Goal: Ask a question

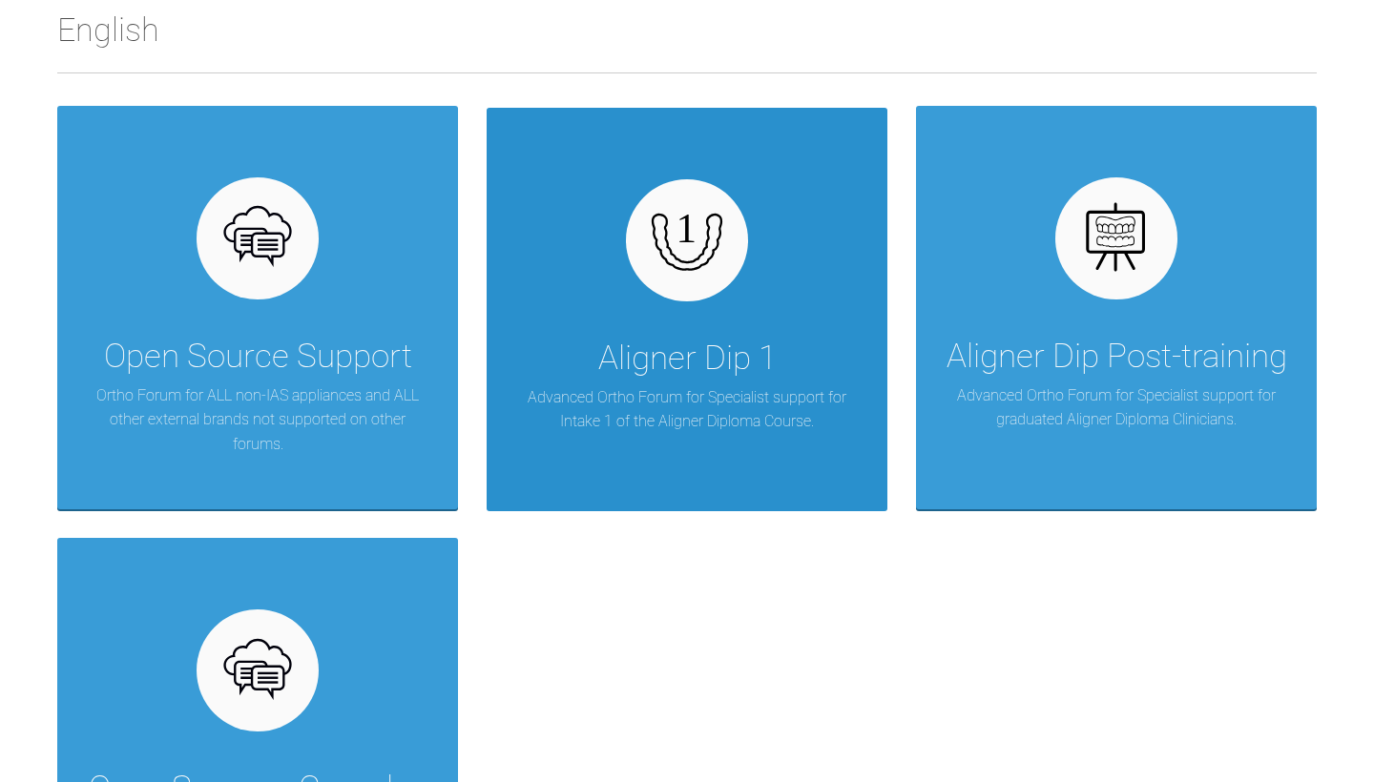
scroll to position [329, 0]
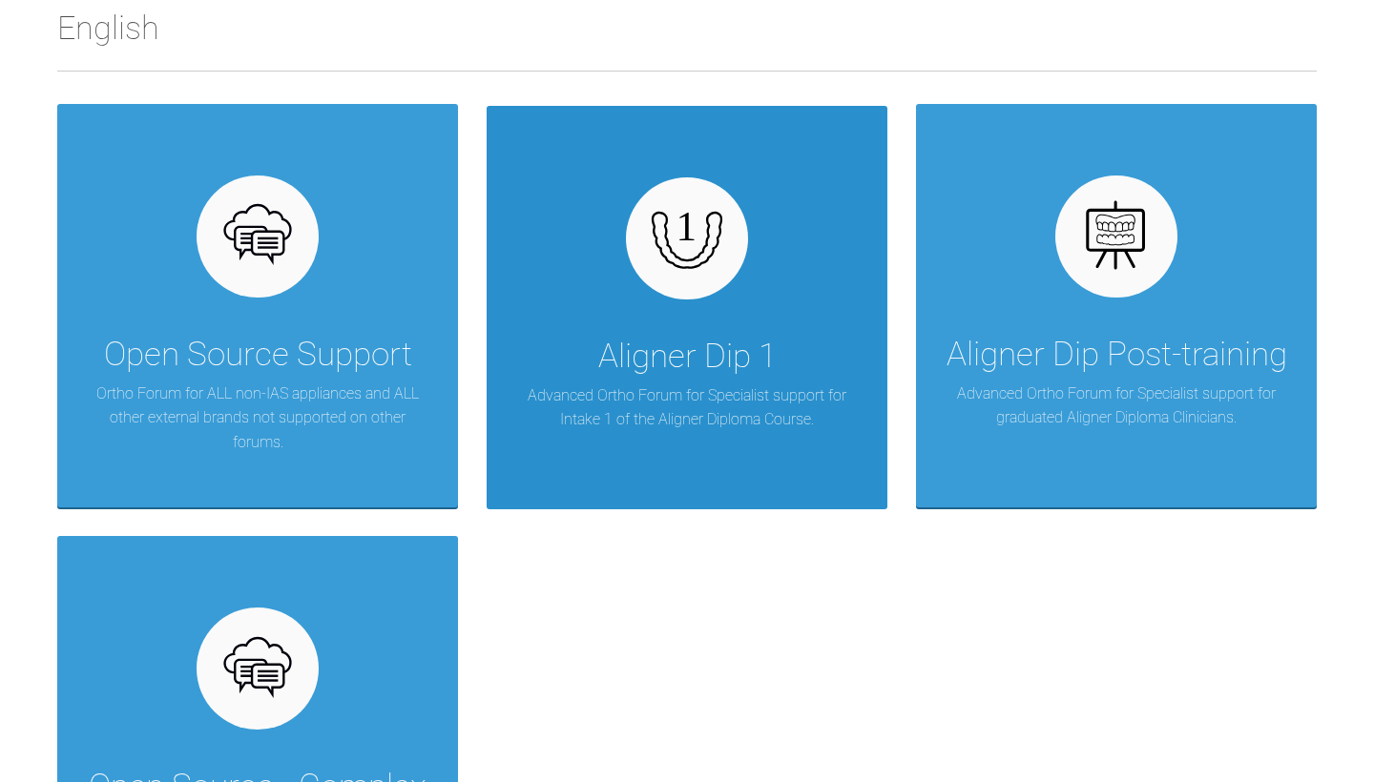
click at [635, 363] on div "Aligner Dip 1" at bounding box center [687, 356] width 178 height 53
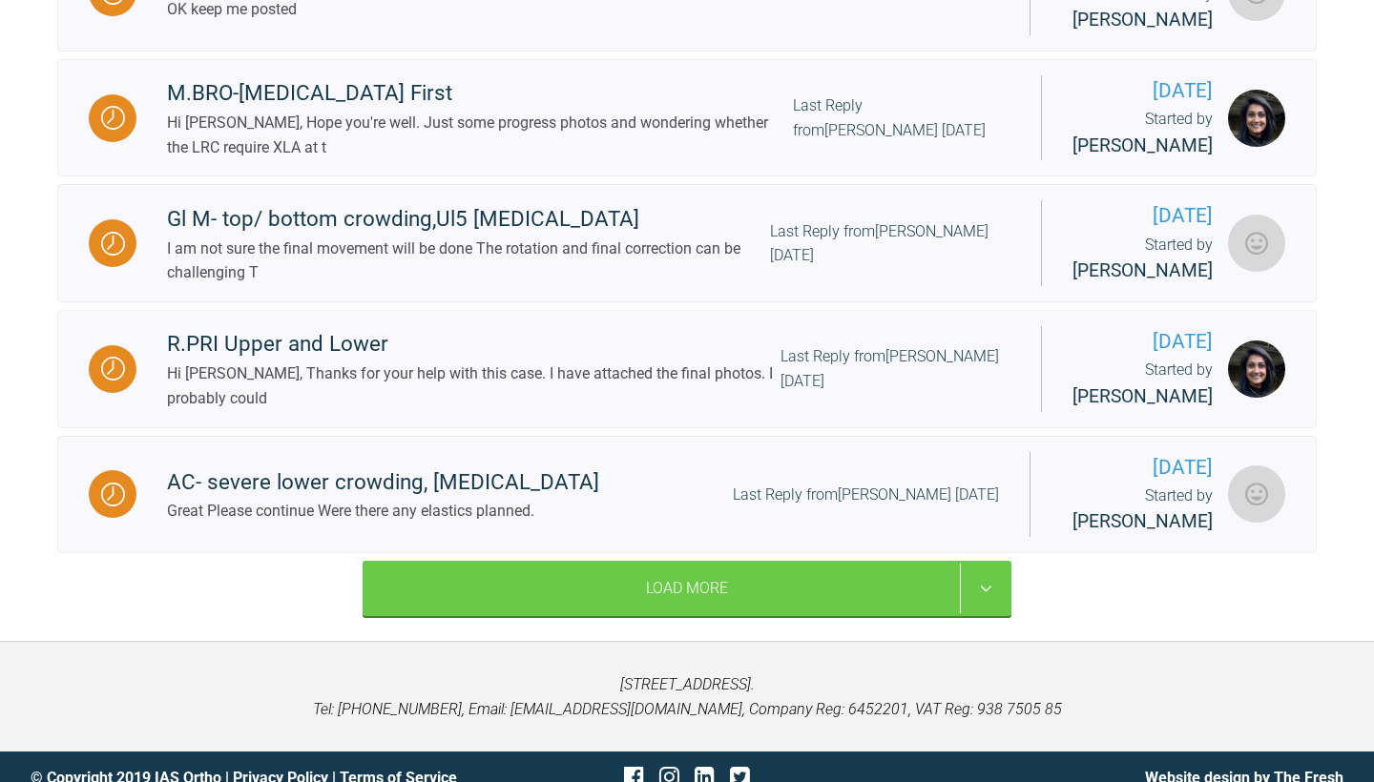
scroll to position [2477, 0]
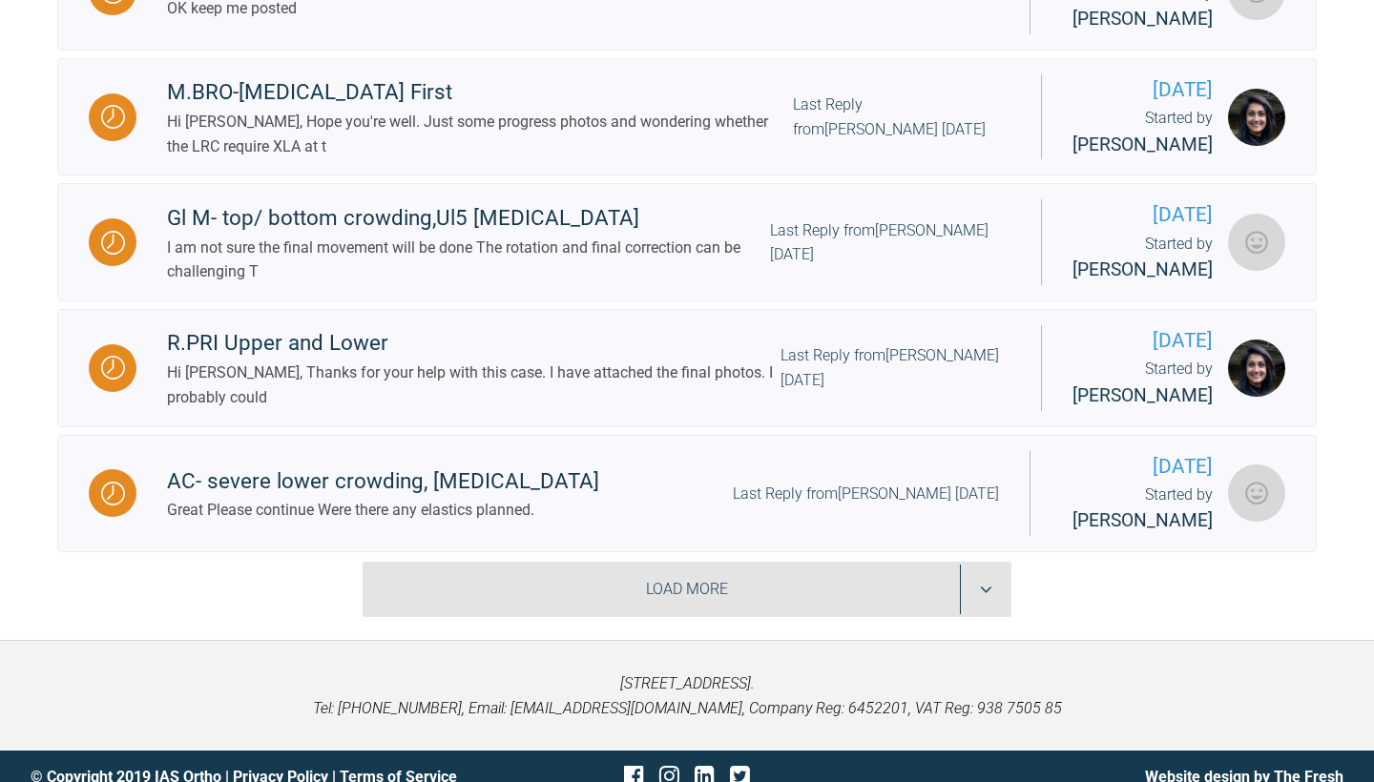
click at [608, 617] on div "Load More" at bounding box center [687, 589] width 649 height 55
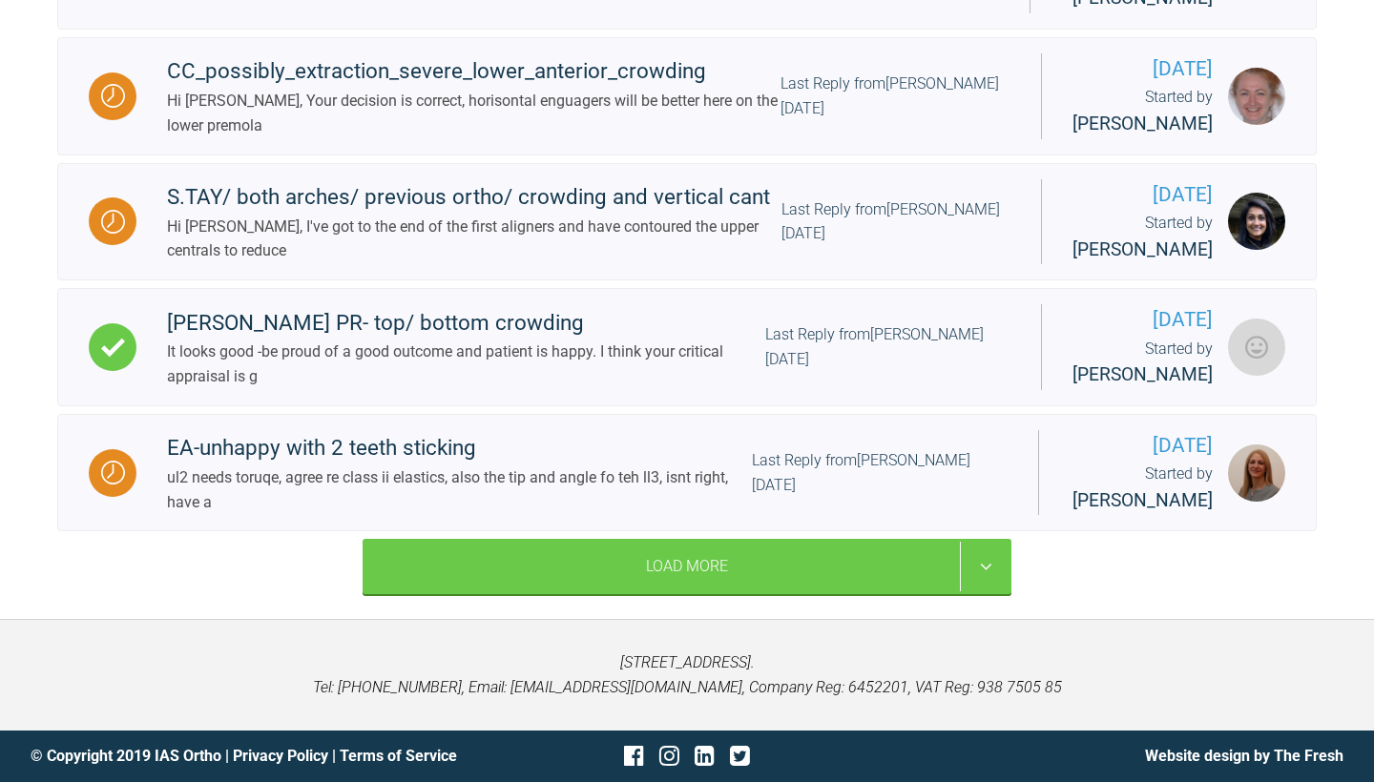
scroll to position [5189, 0]
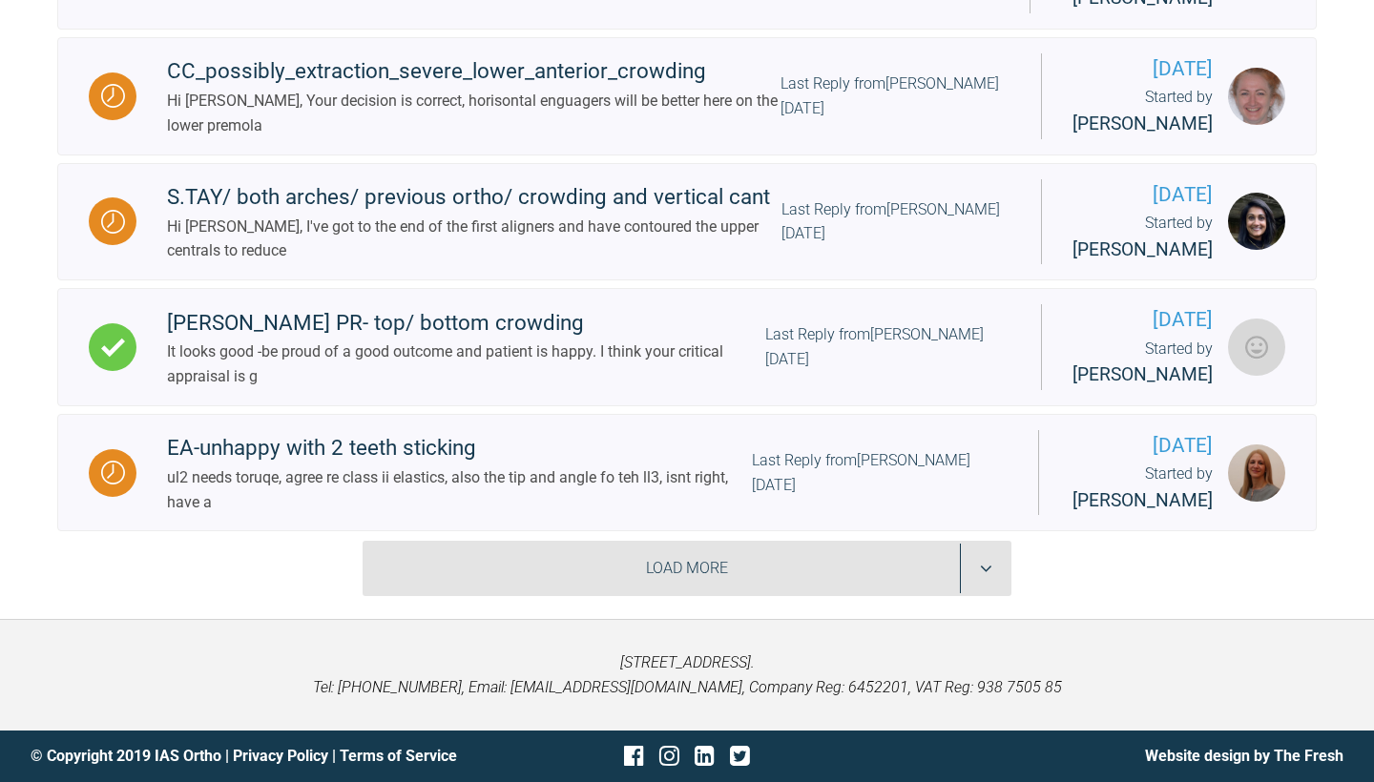
click at [618, 553] on div "Load More" at bounding box center [687, 568] width 649 height 55
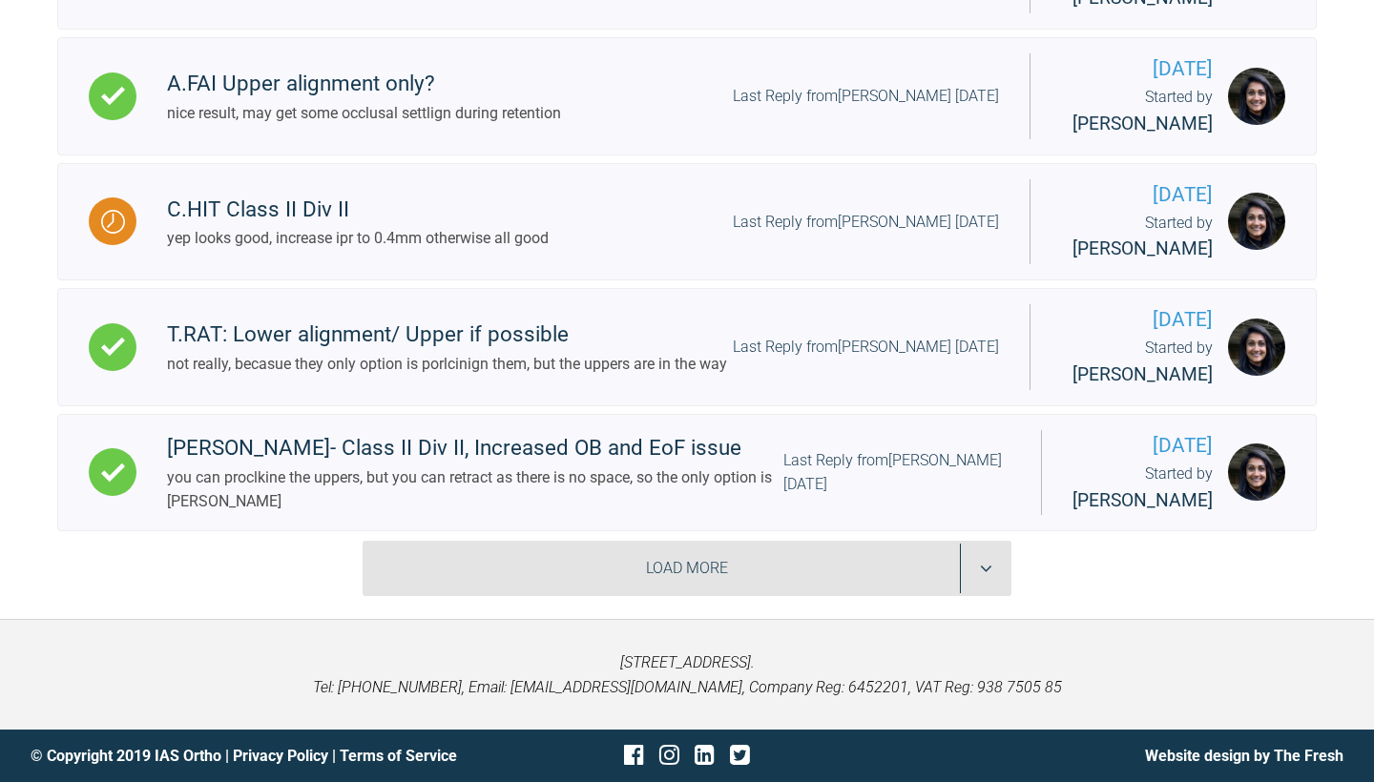
scroll to position [7751, 0]
click at [621, 563] on div "Load More" at bounding box center [687, 568] width 649 height 55
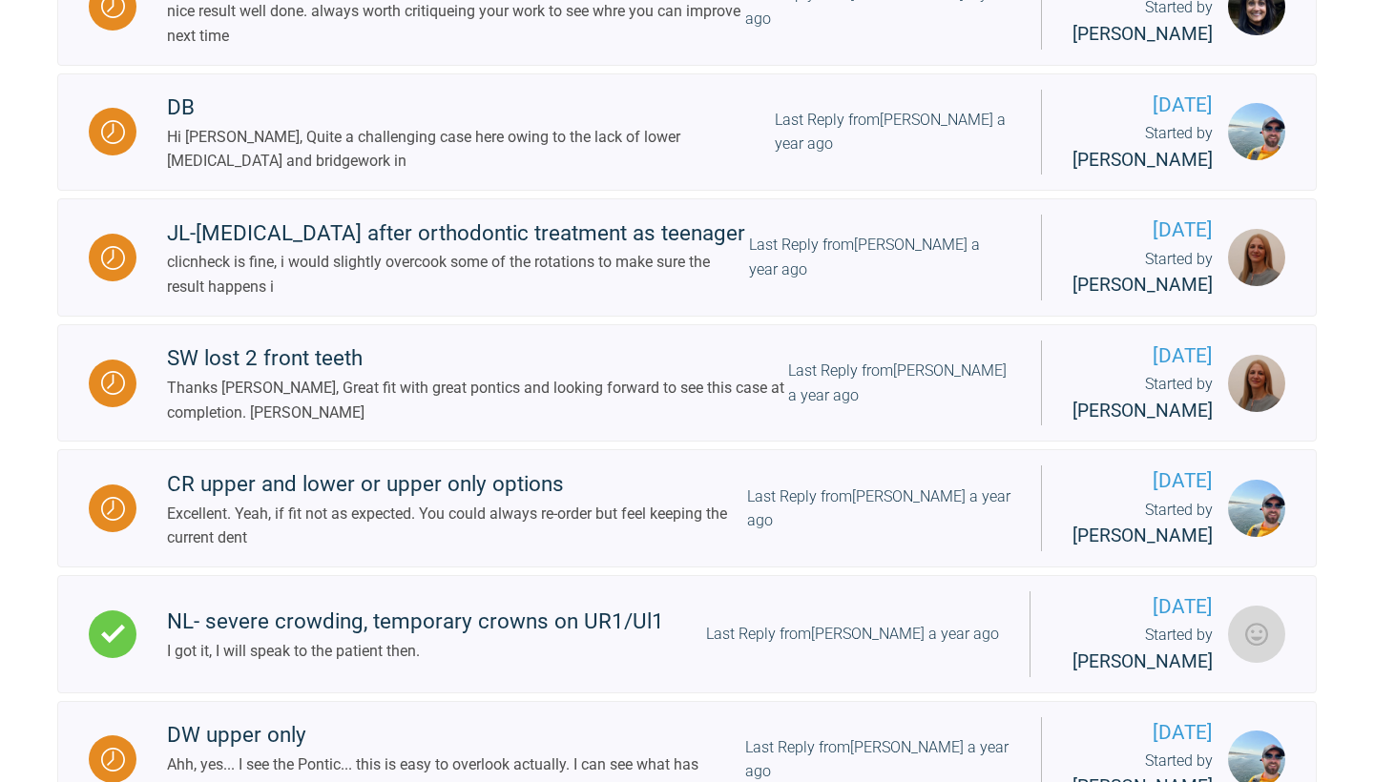
scroll to position [9819, 0]
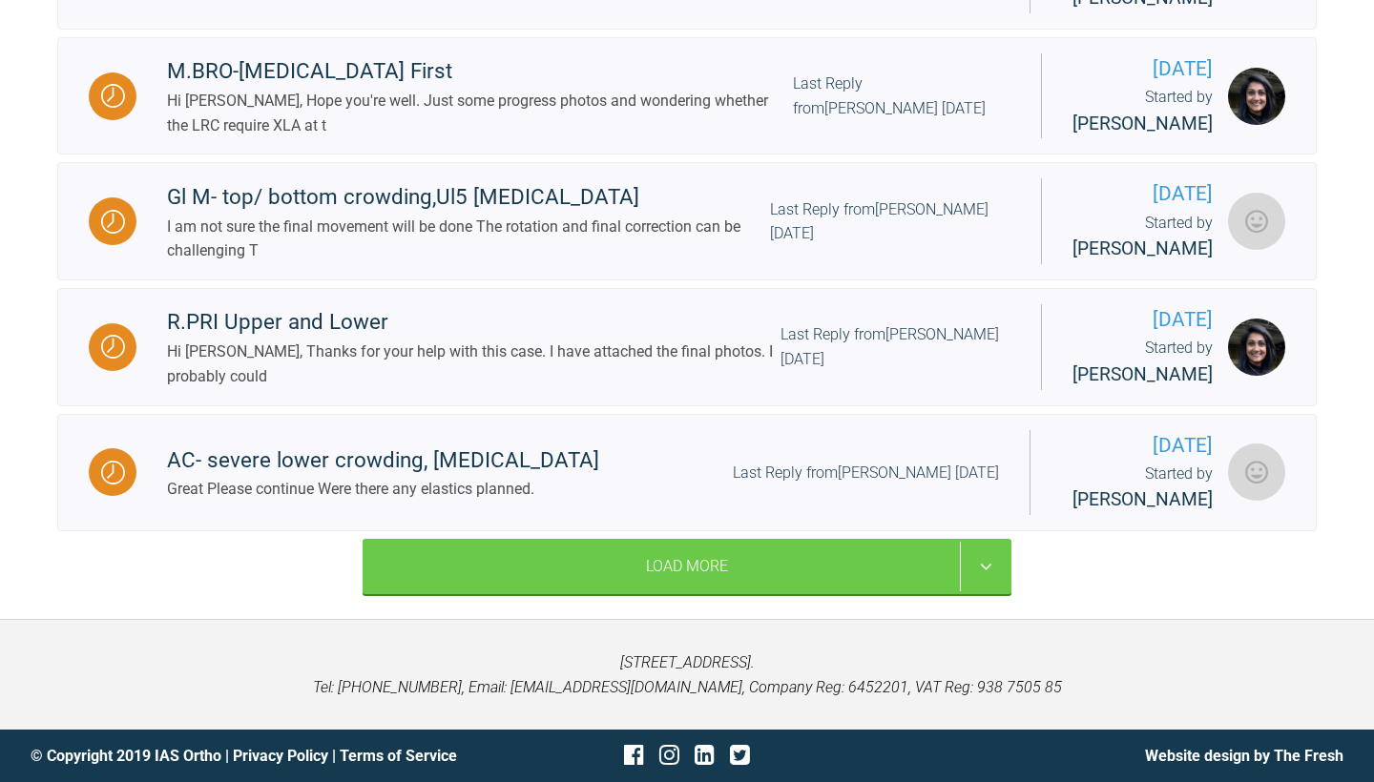
scroll to position [2546, 0]
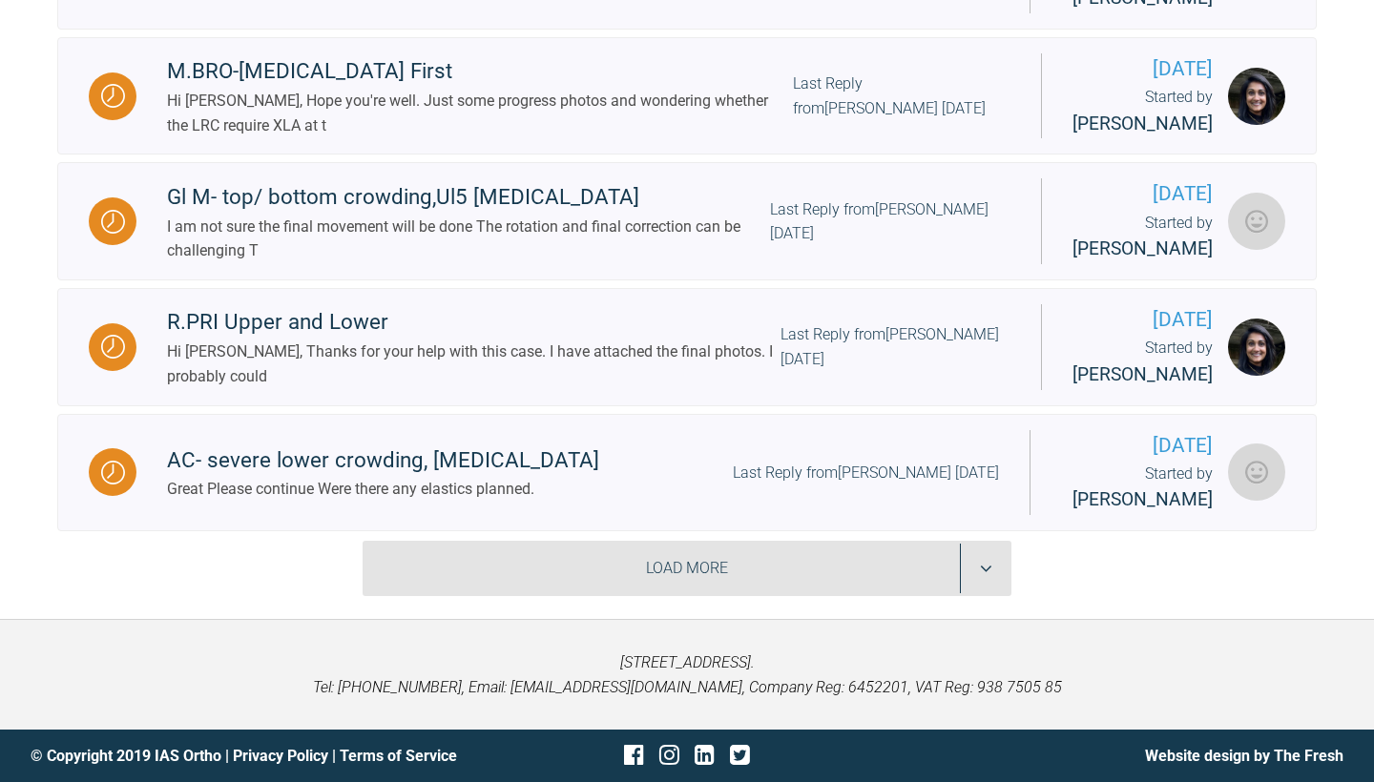
click at [571, 596] on div "Load More" at bounding box center [687, 568] width 649 height 55
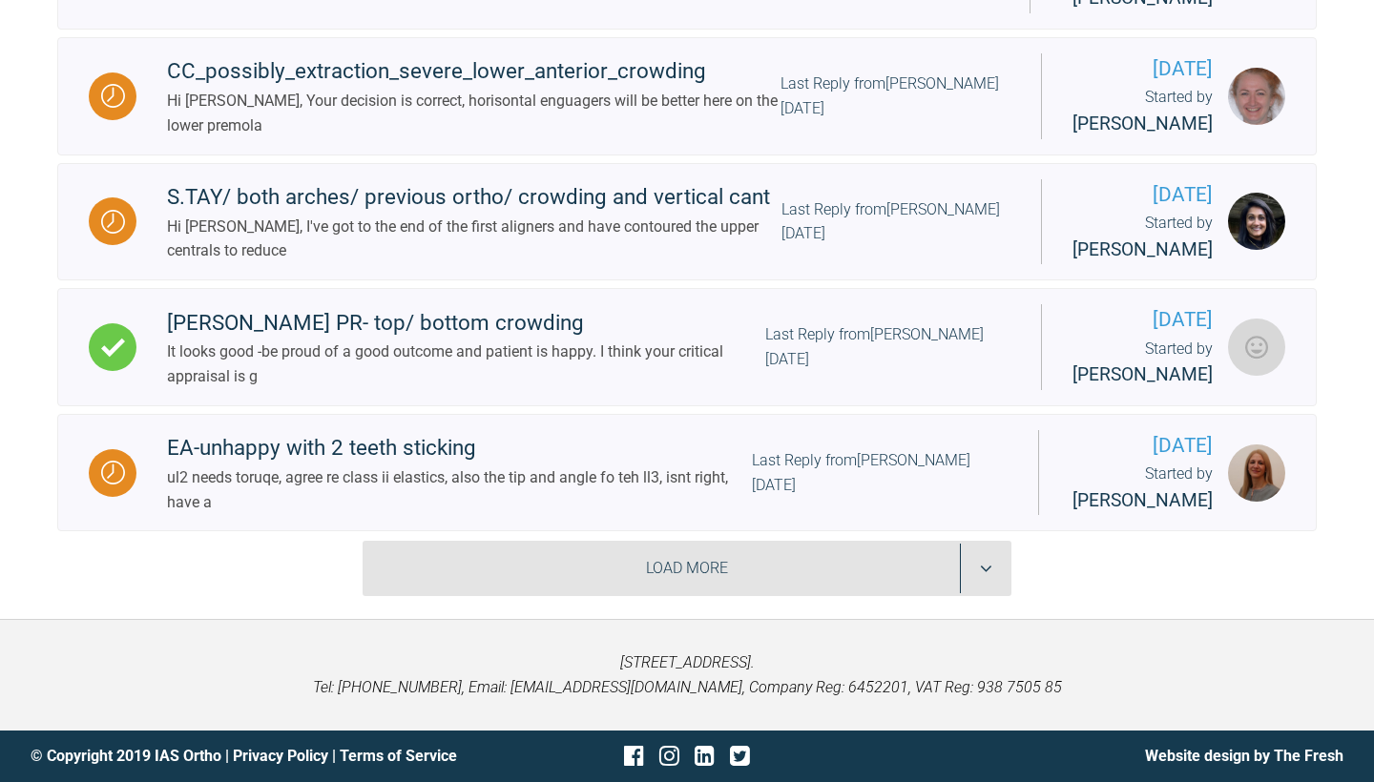
click at [580, 572] on div "Load More" at bounding box center [687, 568] width 649 height 55
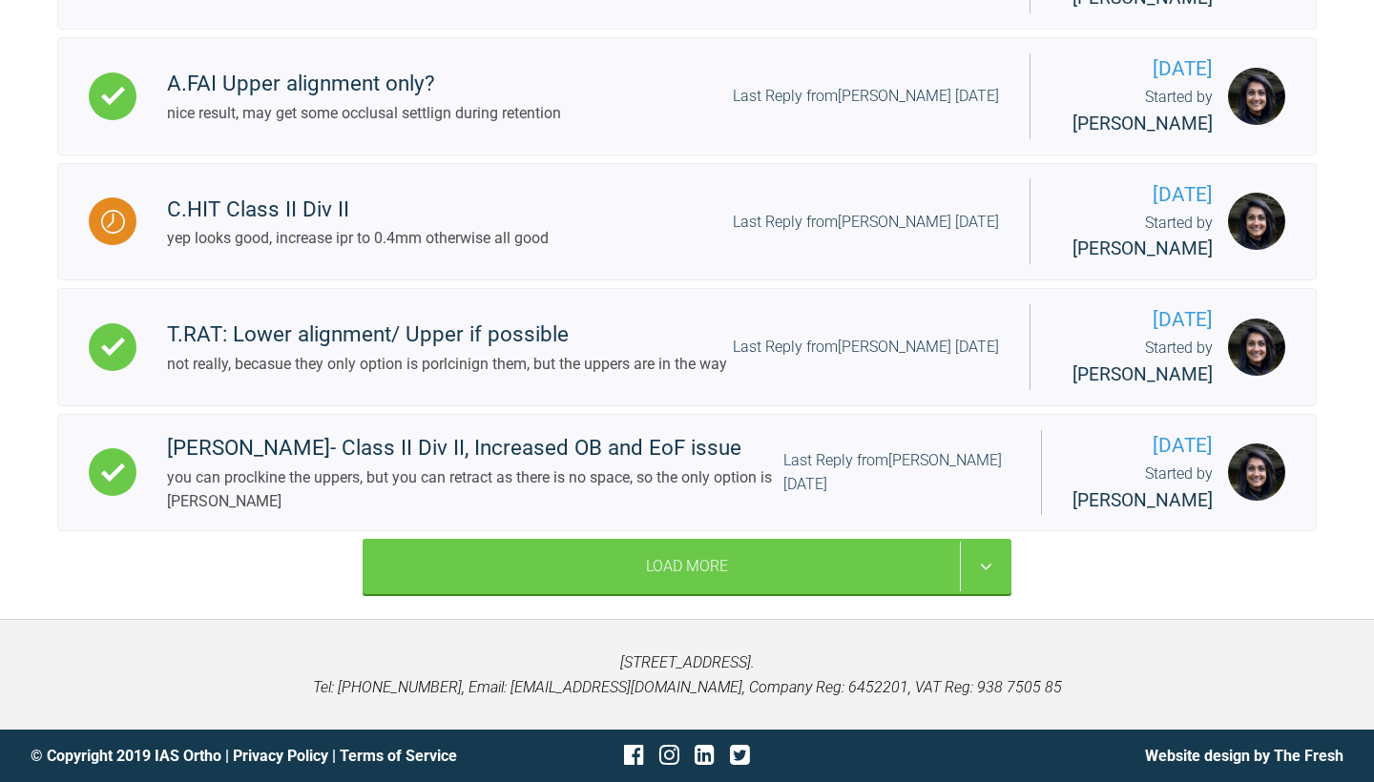
scroll to position [7751, 0]
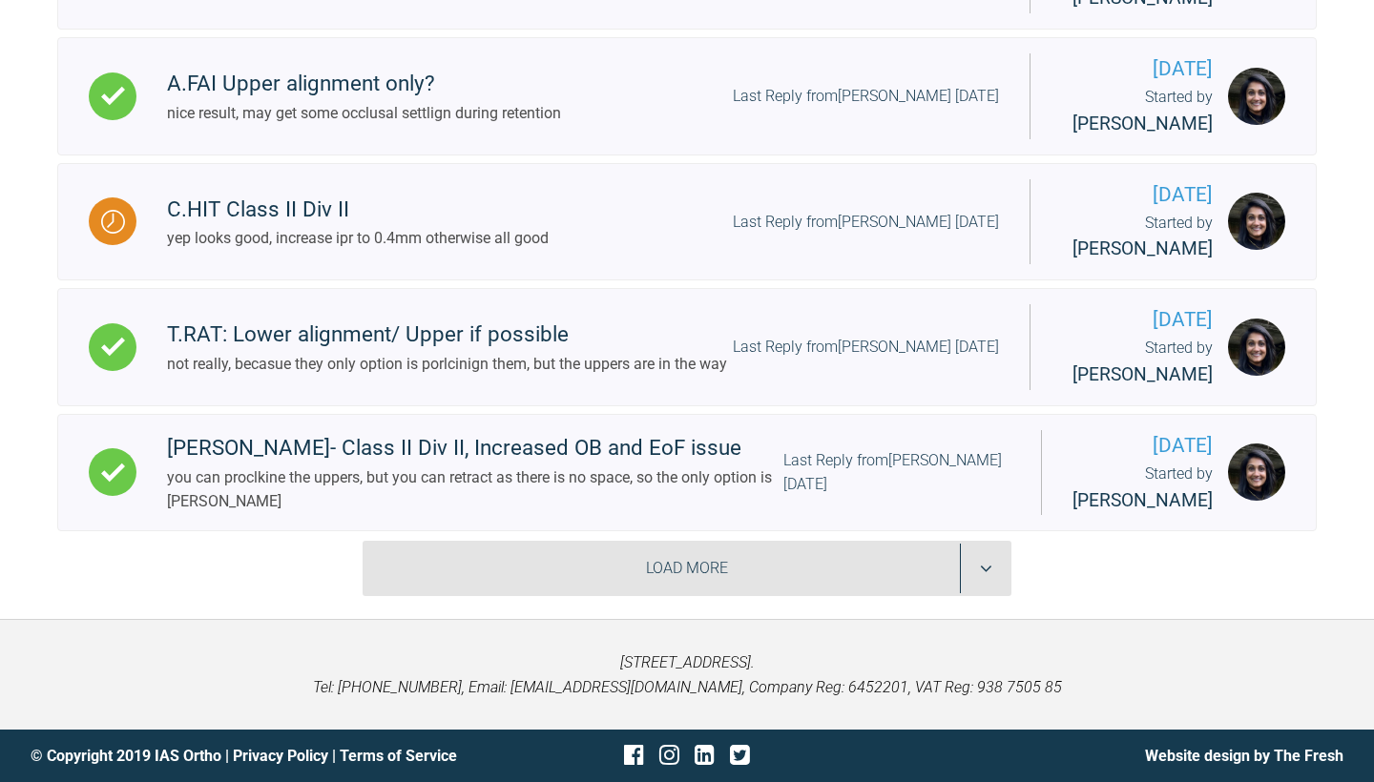
click at [618, 562] on div "Load More" at bounding box center [687, 568] width 649 height 55
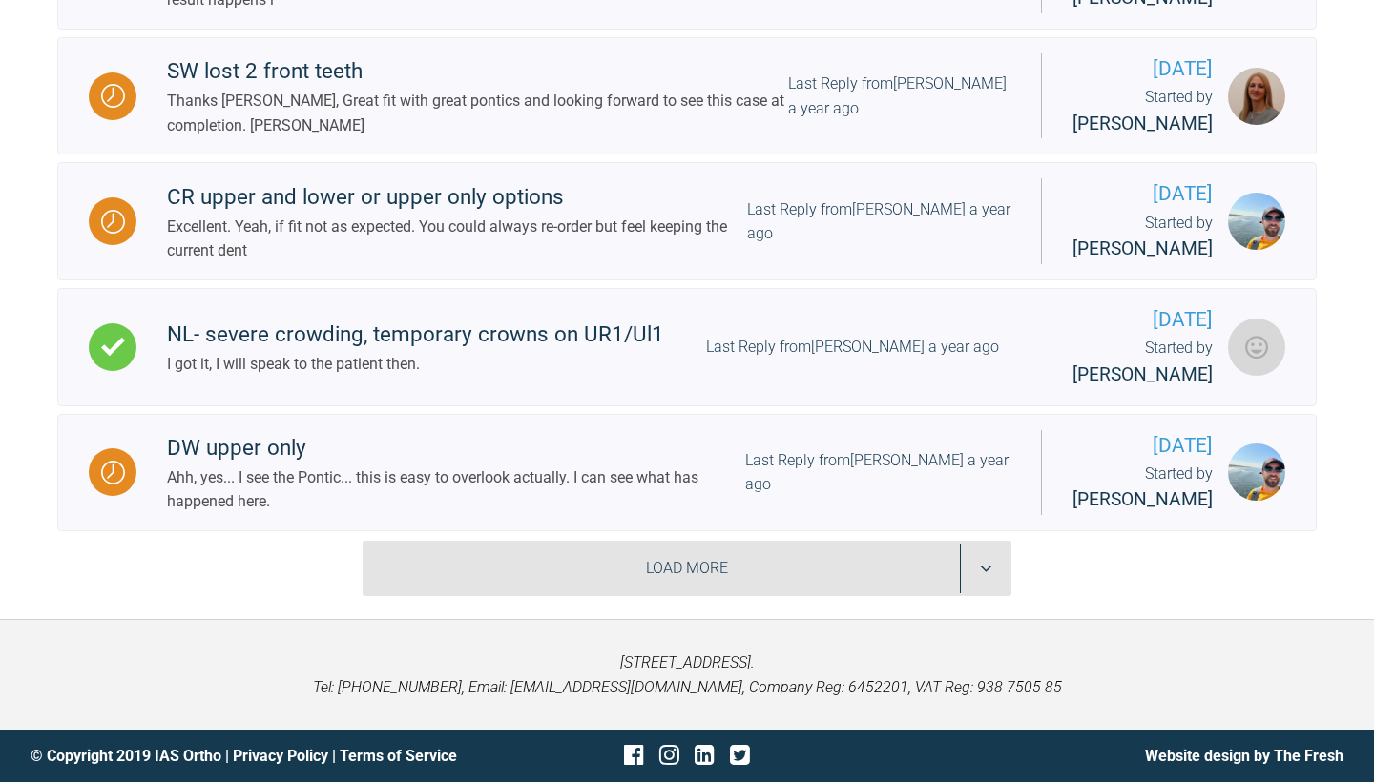
scroll to position [10339, 0]
click at [632, 567] on div "Load More" at bounding box center [687, 568] width 649 height 55
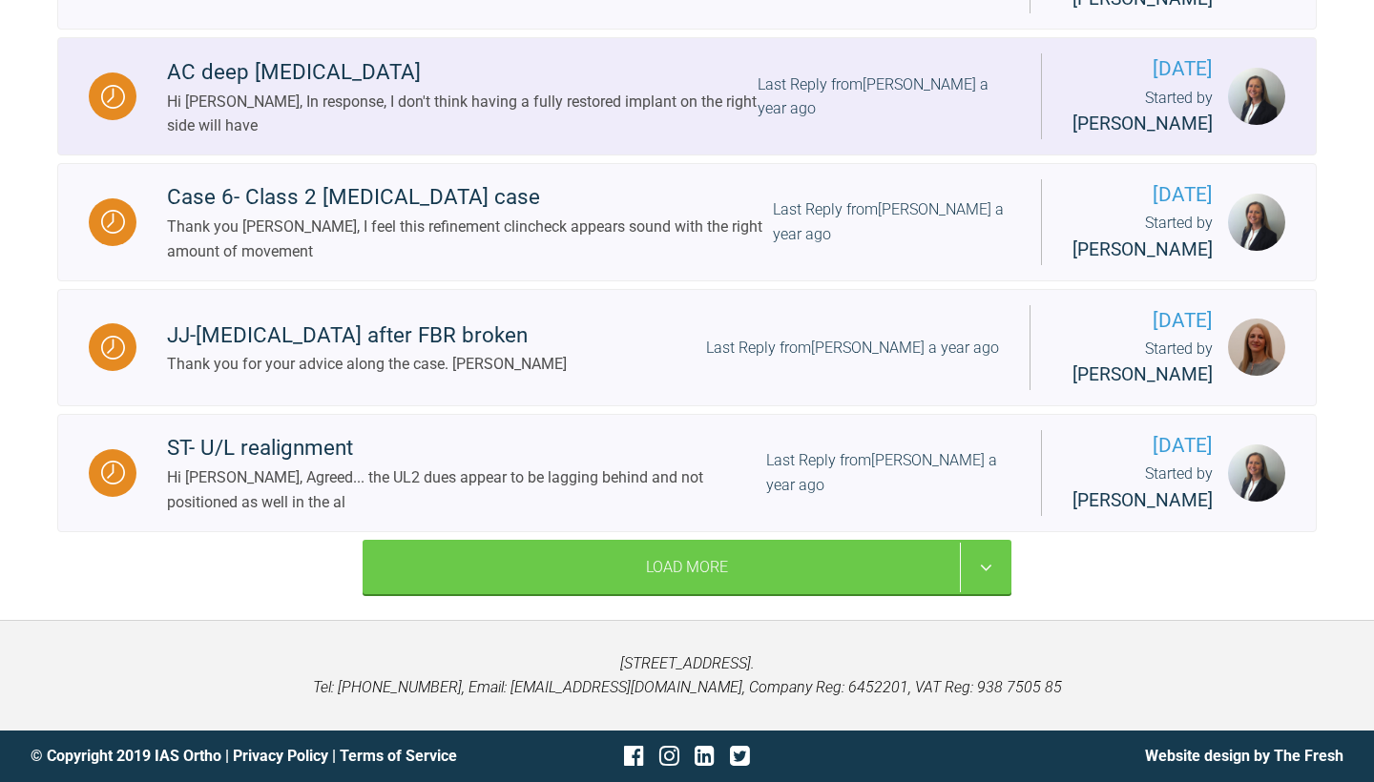
click at [642, 90] on div "AC deep [MEDICAL_DATA]" at bounding box center [462, 72] width 591 height 34
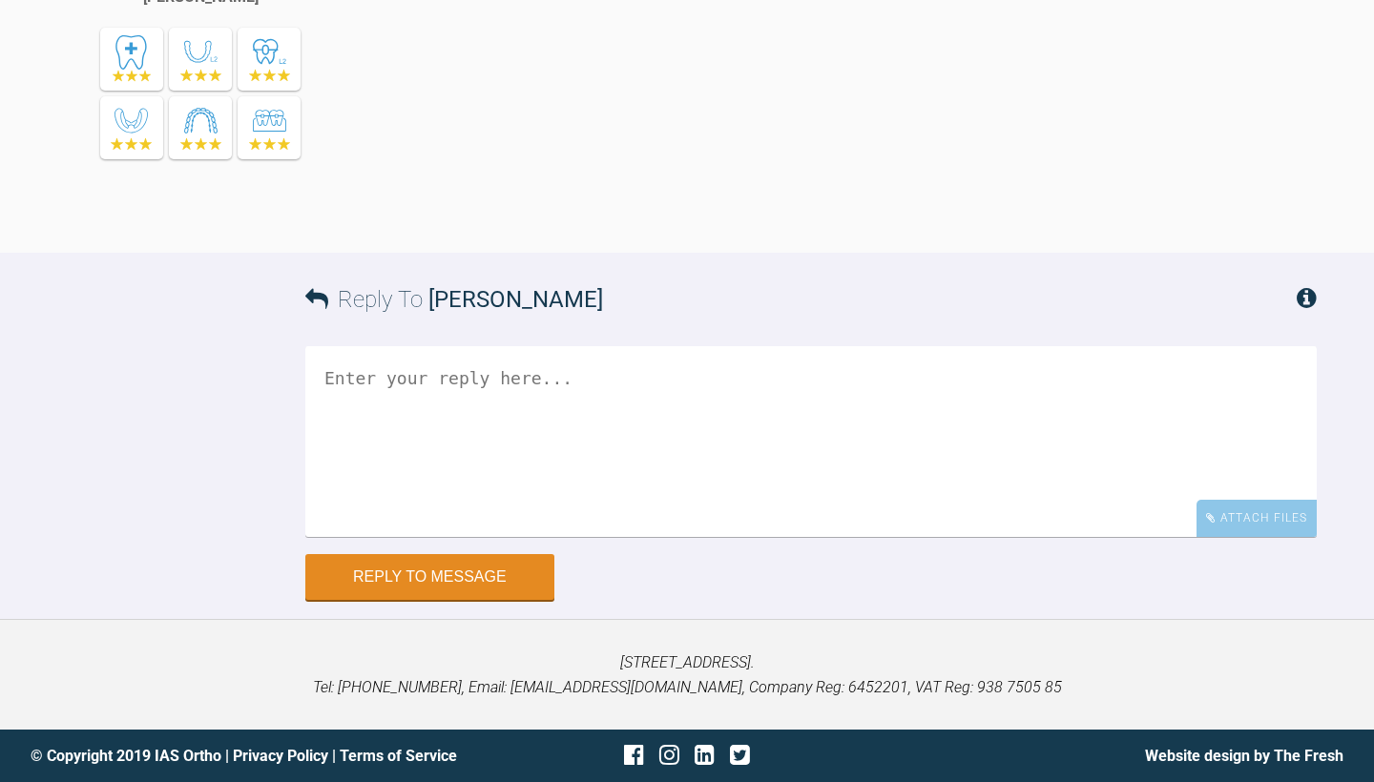
scroll to position [4065, 0]
